Goal: Task Accomplishment & Management: Use online tool/utility

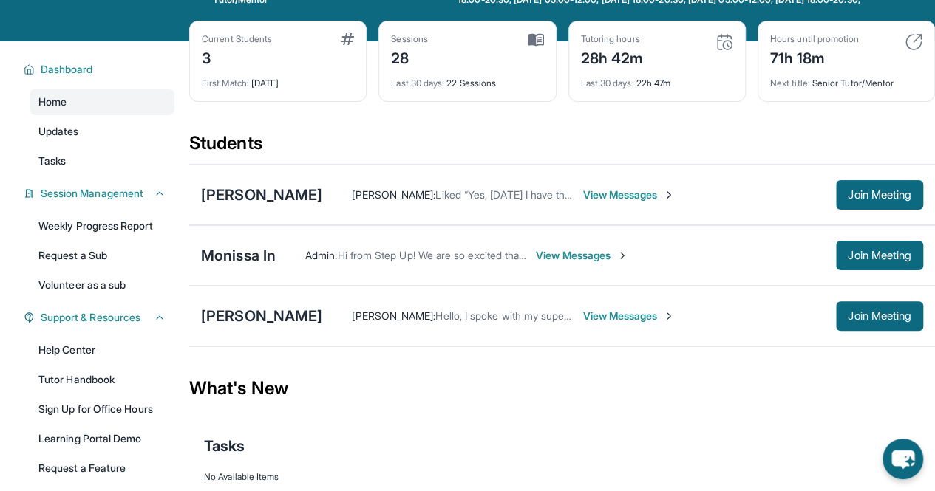
scroll to position [66, 0]
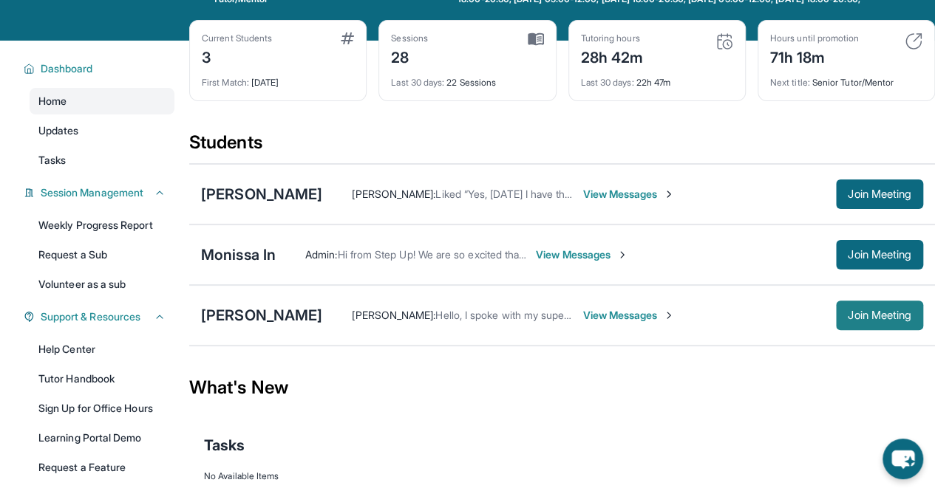
click at [883, 320] on span "Join Meeting" at bounding box center [879, 315] width 64 height 9
click at [909, 341] on div "[PERSON_NAME] : Hello, I spoke with my supervisor, and he said I can make up th…" at bounding box center [561, 315] width 745 height 61
click at [879, 320] on span "Join Meeting" at bounding box center [879, 315] width 64 height 9
click at [890, 330] on button "Join Meeting" at bounding box center [879, 316] width 87 height 30
click at [222, 326] on div "[PERSON_NAME]" at bounding box center [261, 315] width 121 height 21
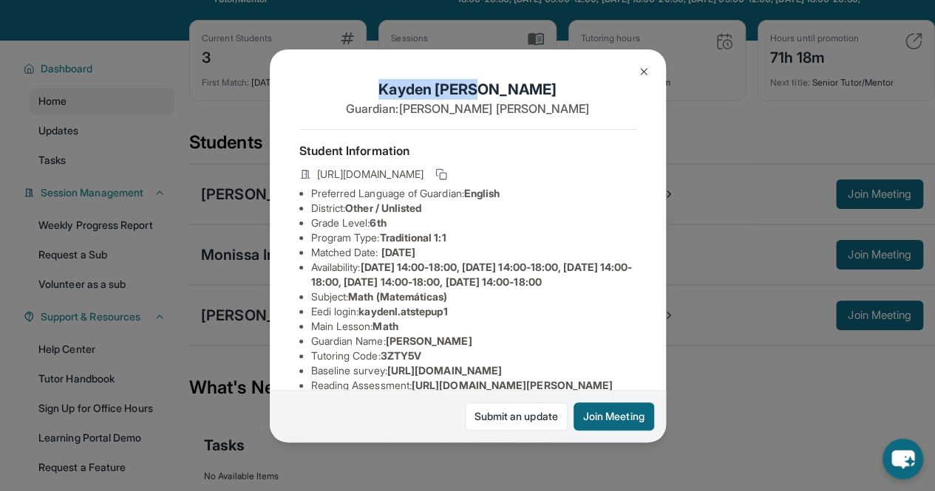
drag, startPoint x: 414, startPoint y: 86, endPoint x: 556, endPoint y: 78, distance: 142.9
click at [556, 78] on div "Kayden Louis Guardian: [PERSON_NAME] Student Information [URL][DOMAIN_NAME] Pre…" at bounding box center [468, 245] width 396 height 393
copy h1 "[PERSON_NAME]"
